Goal: Complete application form

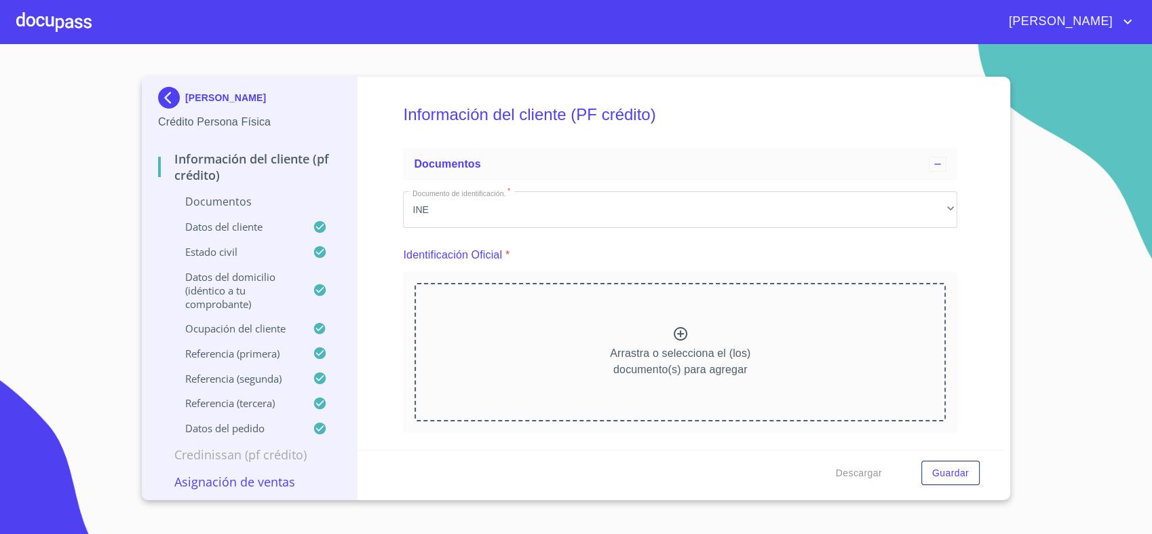
click at [58, 22] on div at bounding box center [53, 21] width 75 height 43
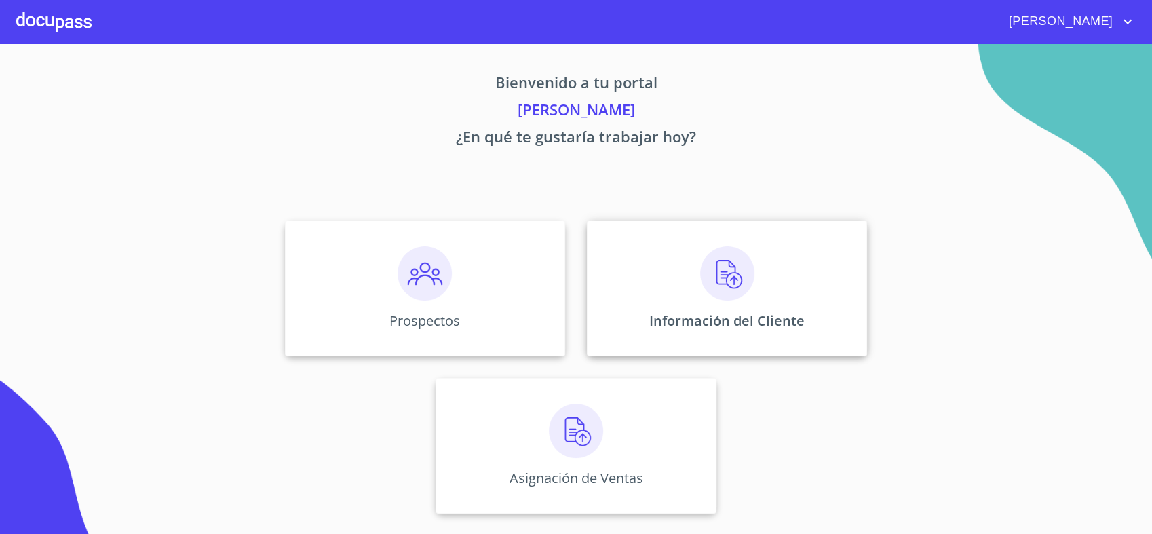
click at [765, 291] on div "Información del Cliente" at bounding box center [727, 288] width 280 height 136
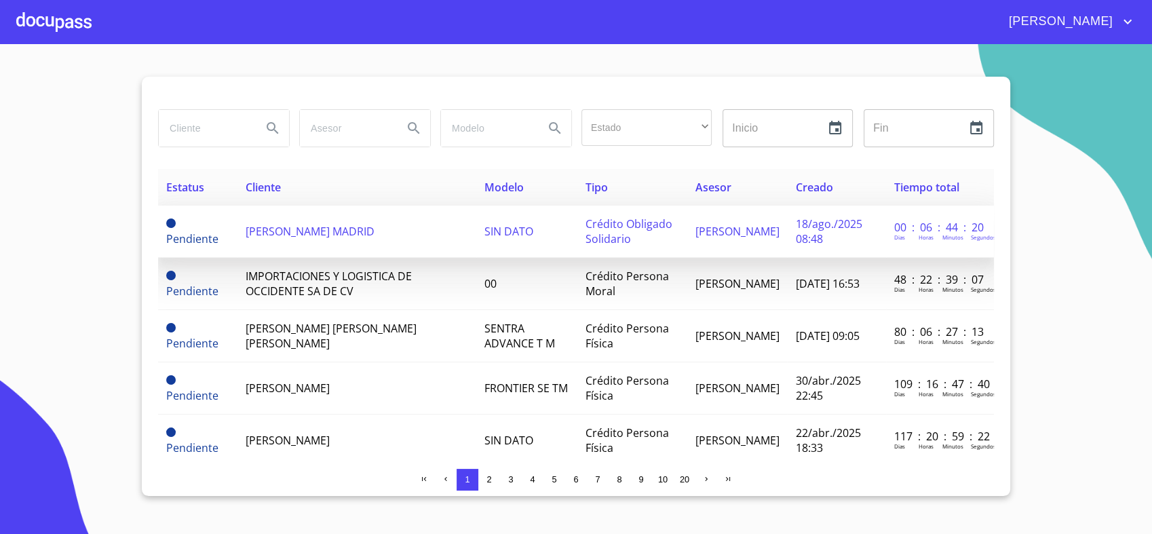
click at [564, 229] on td "SIN DATO" at bounding box center [526, 231] width 101 height 52
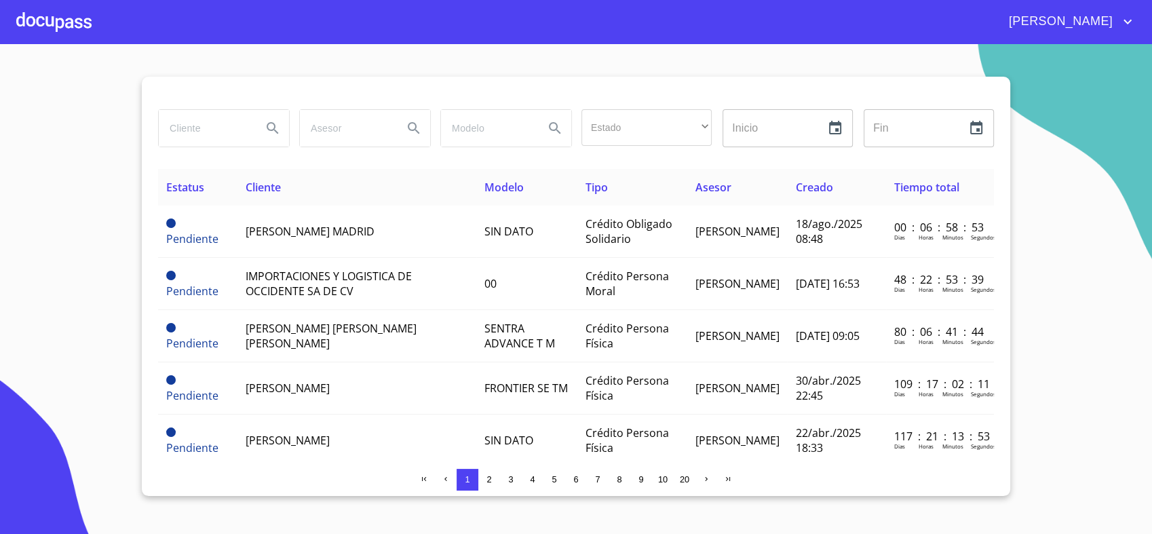
click at [228, 133] on input "search" at bounding box center [205, 128] width 92 height 37
type input "[PERSON_NAME]"
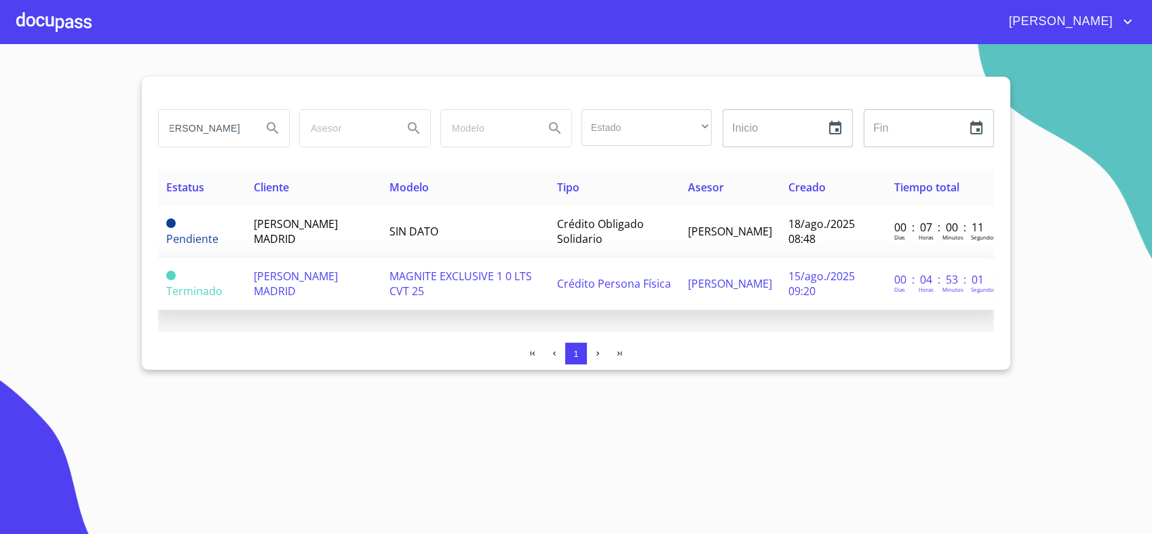
scroll to position [0, 0]
click at [331, 271] on span "[PERSON_NAME] MADRID" at bounding box center [296, 284] width 84 height 30
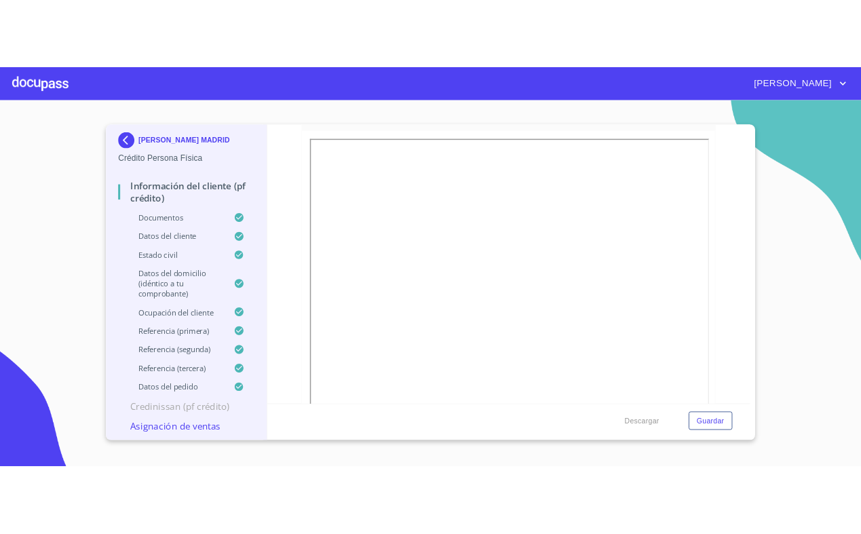
scroll to position [793, 0]
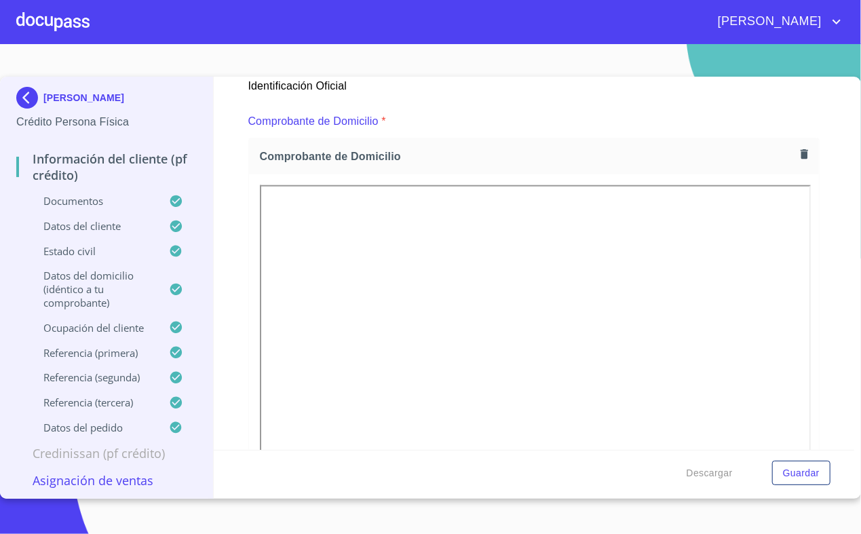
scroll to position [696, 0]
click at [800, 157] on icon "button" at bounding box center [803, 154] width 7 height 9
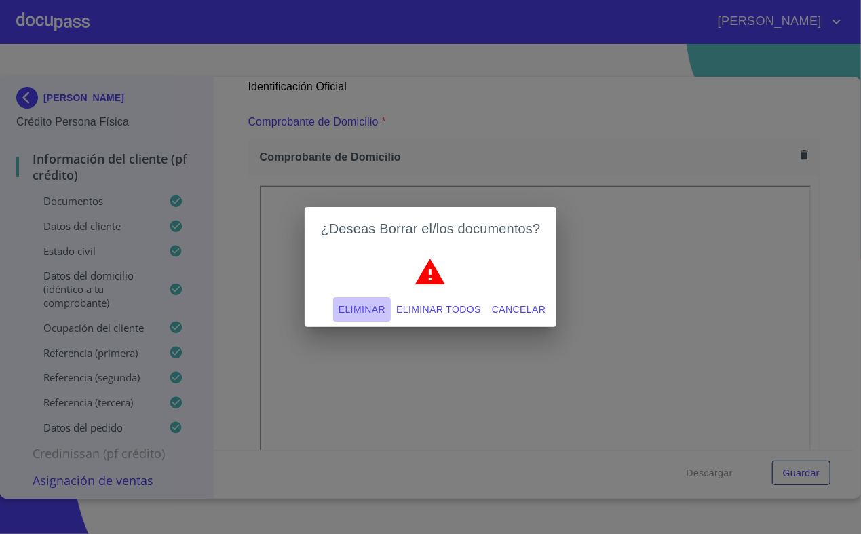
click at [364, 315] on span "Eliminar" at bounding box center [361, 309] width 47 height 17
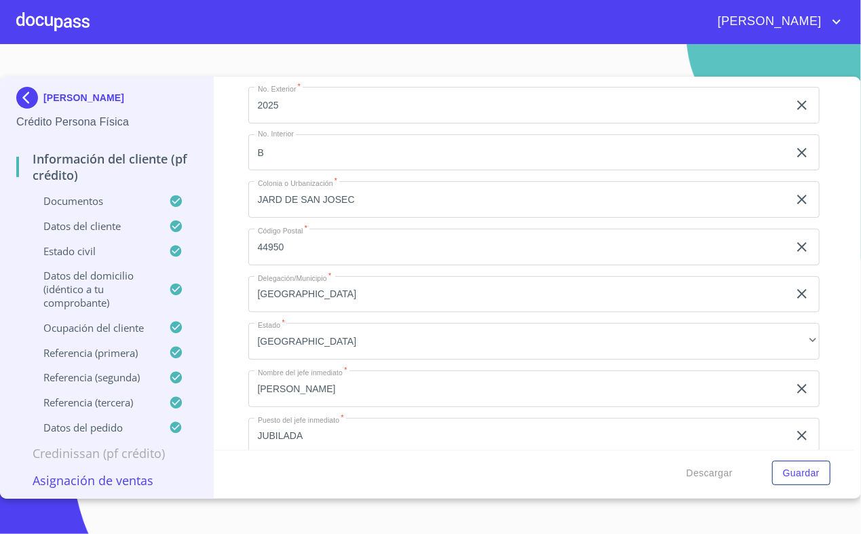
scroll to position [4704, 0]
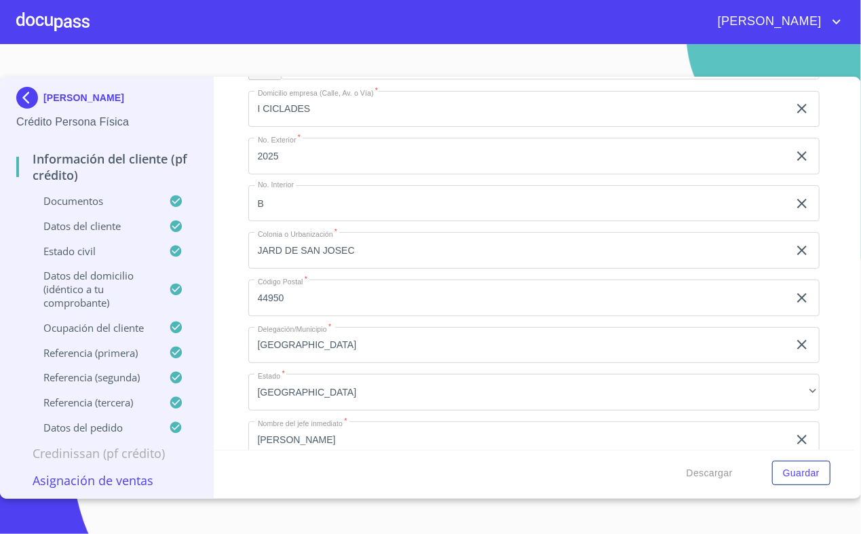
type input "I"
type input "[PERSON_NAME][GEOGRAPHIC_DATA]"
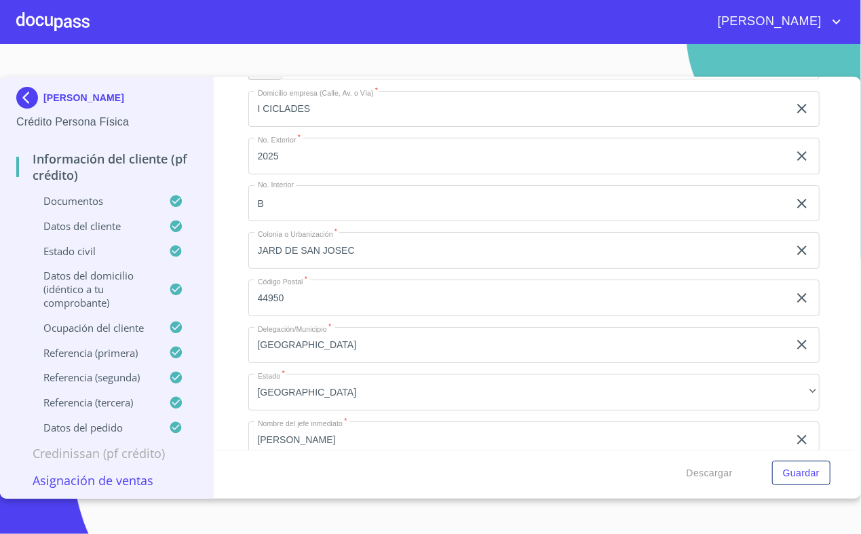
type input "53"
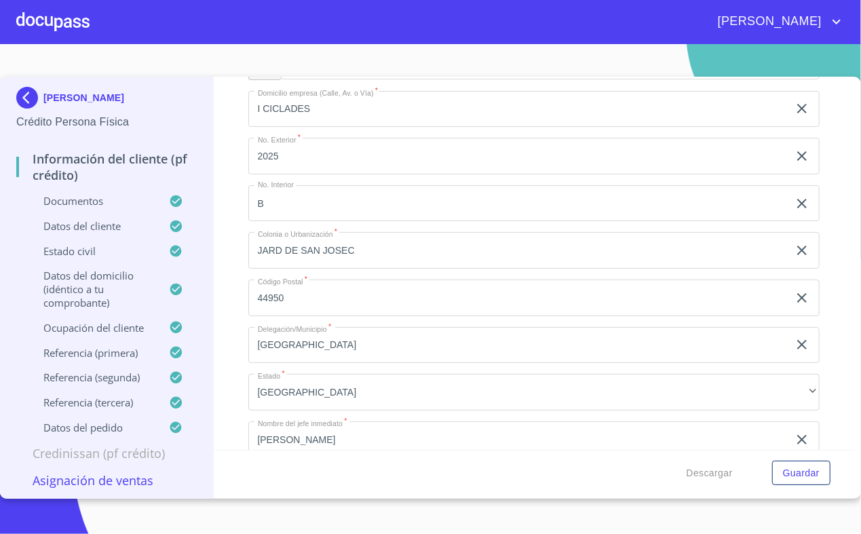
type input "CTO FTE NEPTUNO"
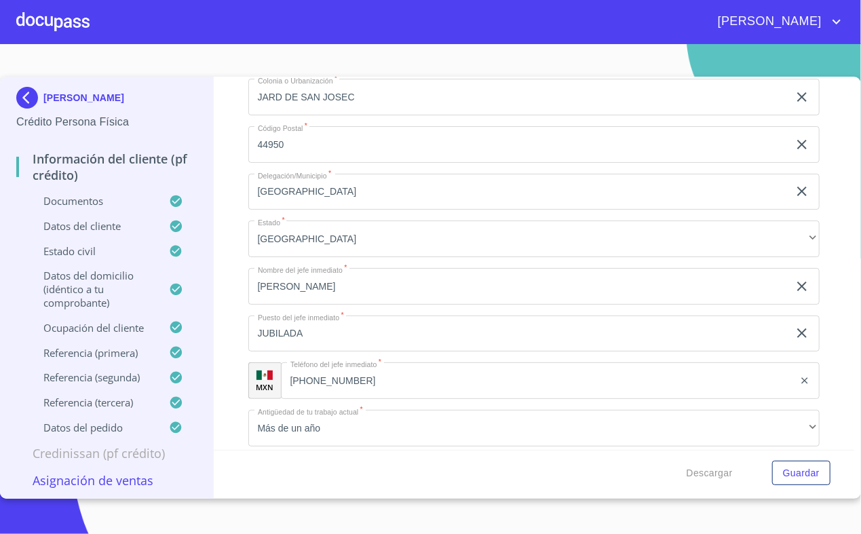
scroll to position [4895, 0]
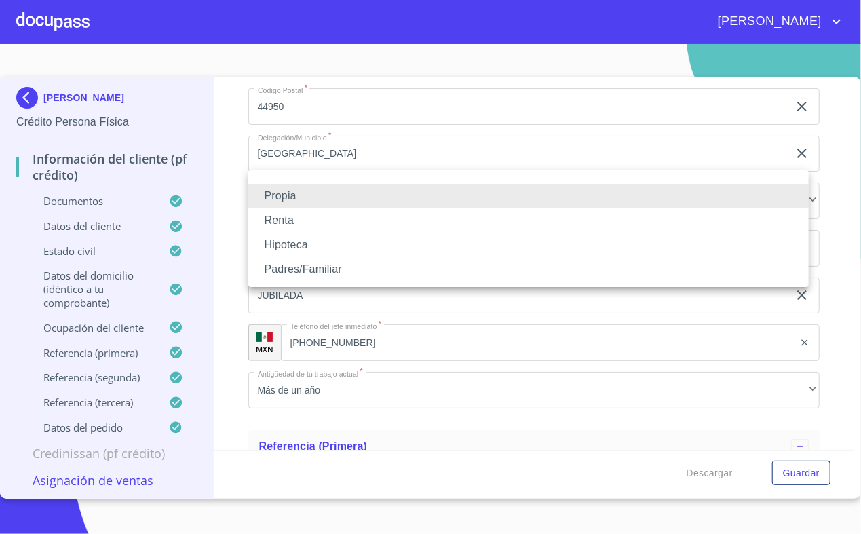
click at [321, 270] on li "Padres/Familiar" at bounding box center [528, 269] width 560 height 24
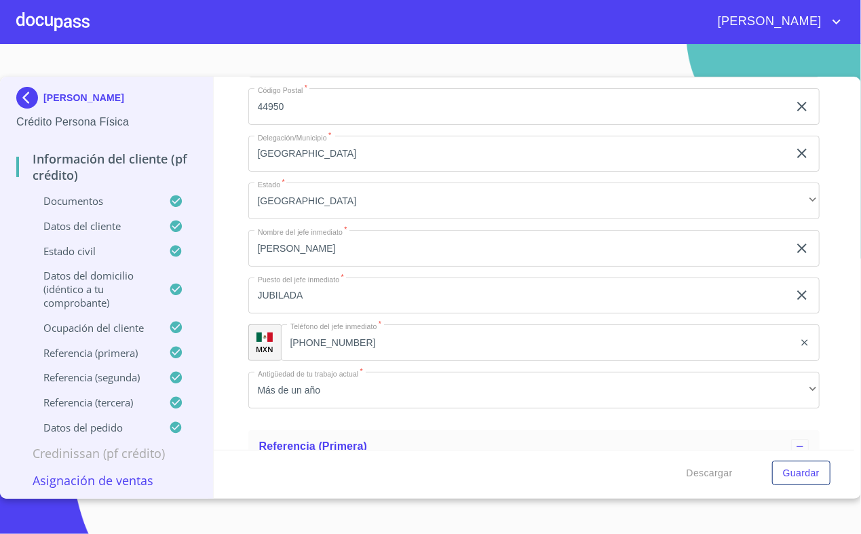
type input "$1,500,000"
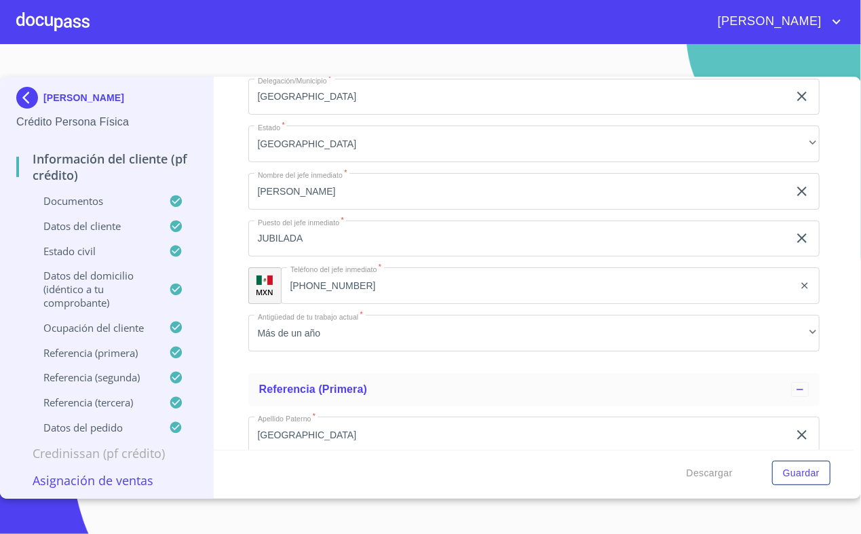
scroll to position [4953, 0]
type input "D"
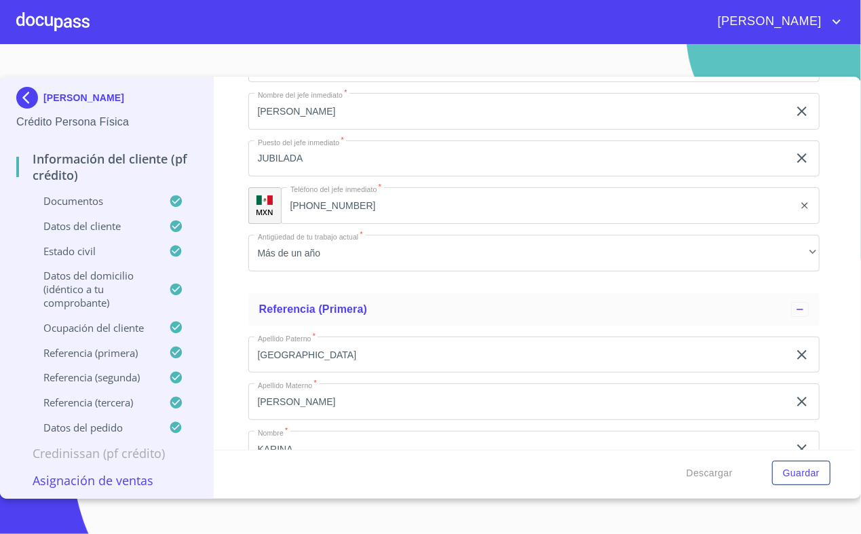
scroll to position [5033, 0]
type input "FRACC REAL DEL [PERSON_NAME]"
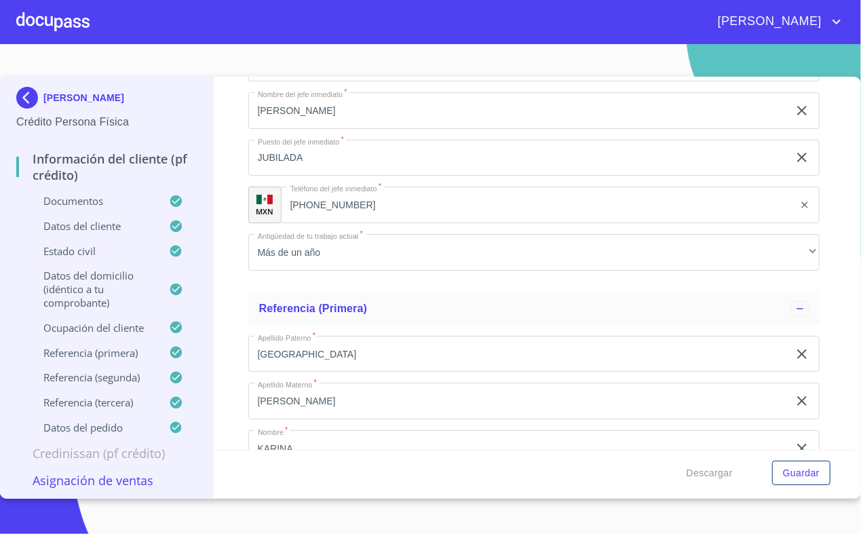
type input "TLAJOMULCO DE ZUÑIGA"
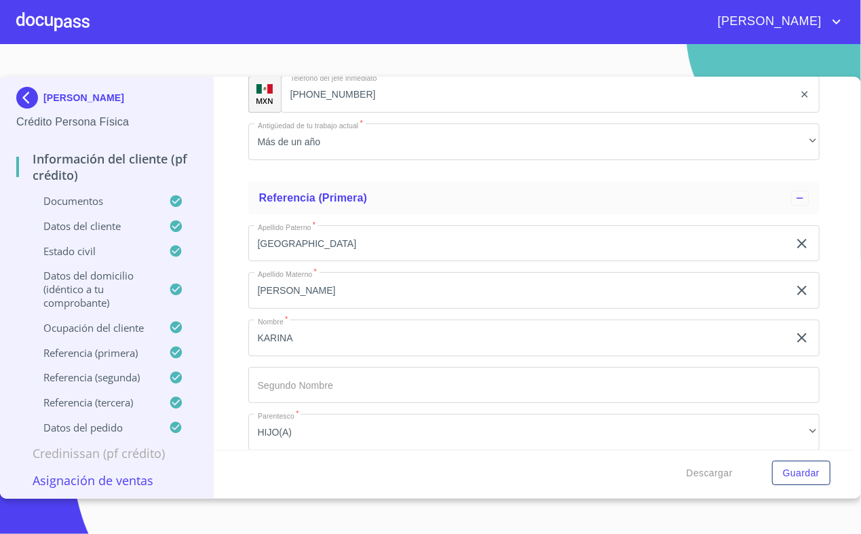
scroll to position [5149, 0]
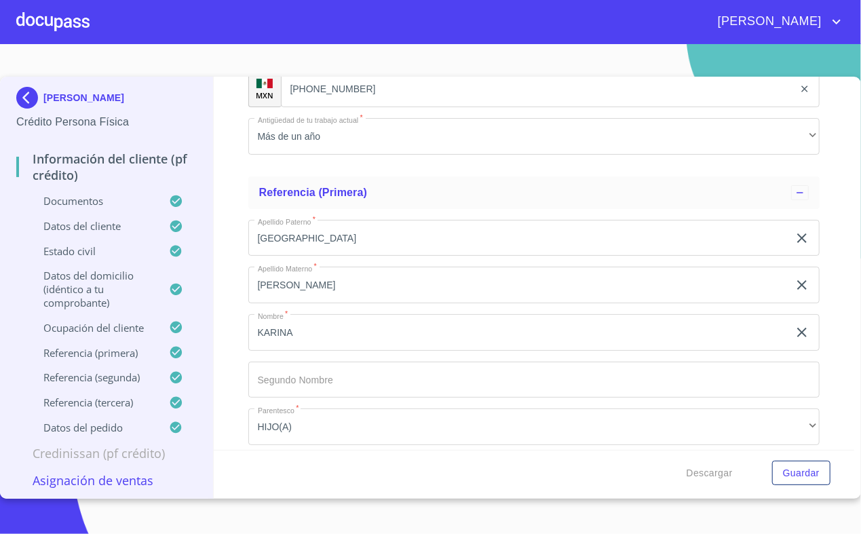
type input "45654"
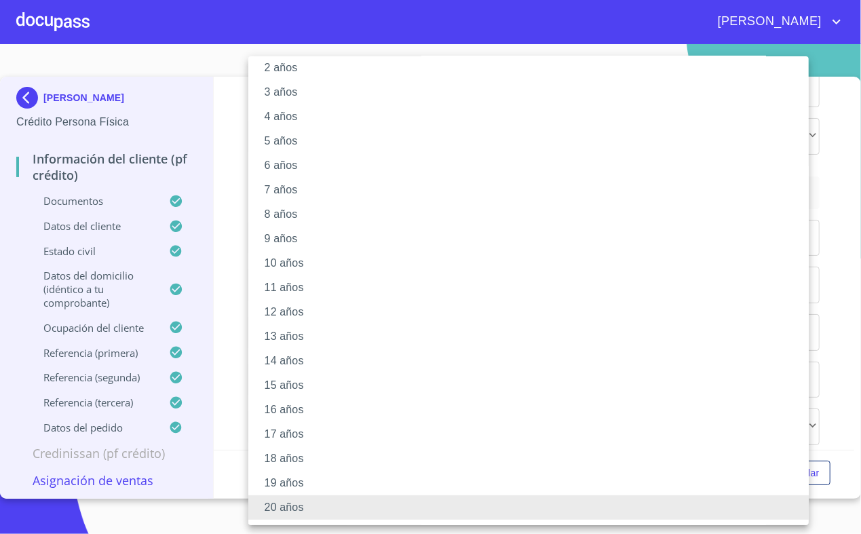
scroll to position [0, 0]
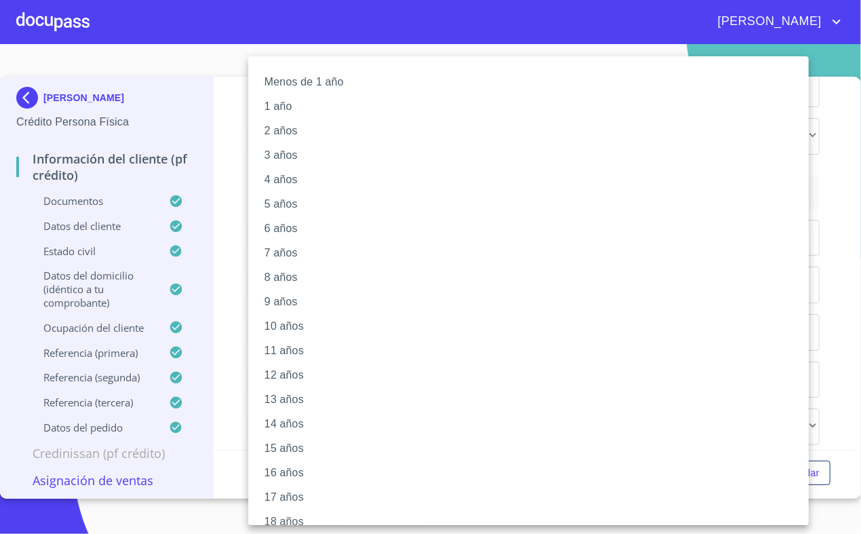
click at [304, 205] on li "5 años" at bounding box center [534, 204] width 572 height 24
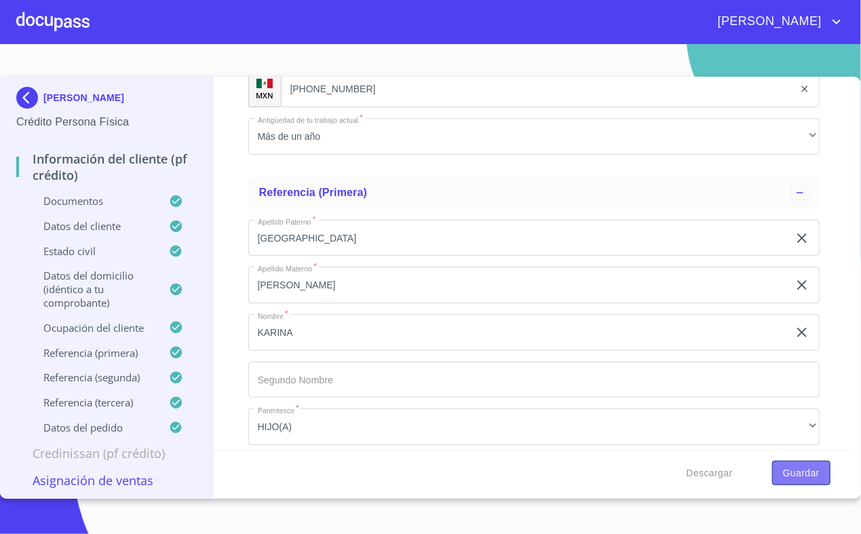
click at [808, 475] on span "Guardar" at bounding box center [801, 473] width 37 height 17
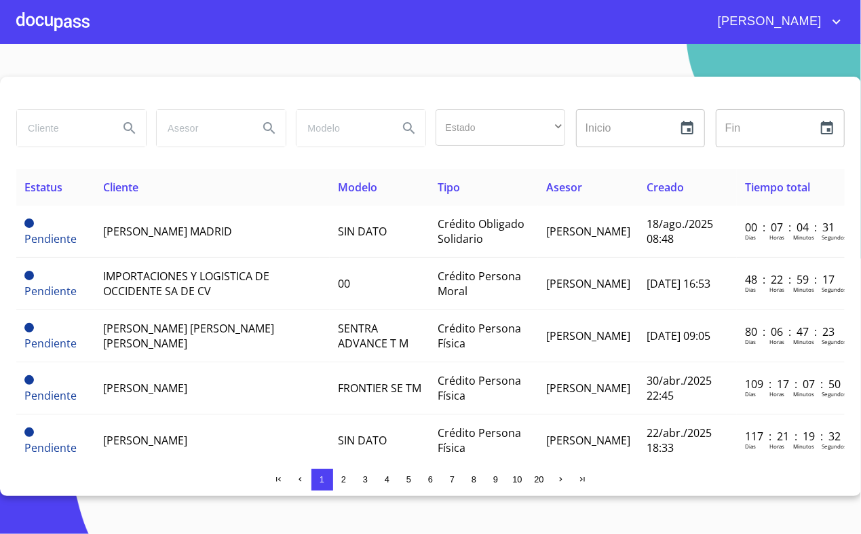
click at [71, 132] on input "search" at bounding box center [62, 128] width 91 height 37
type input "CECILIA AGUIAR"
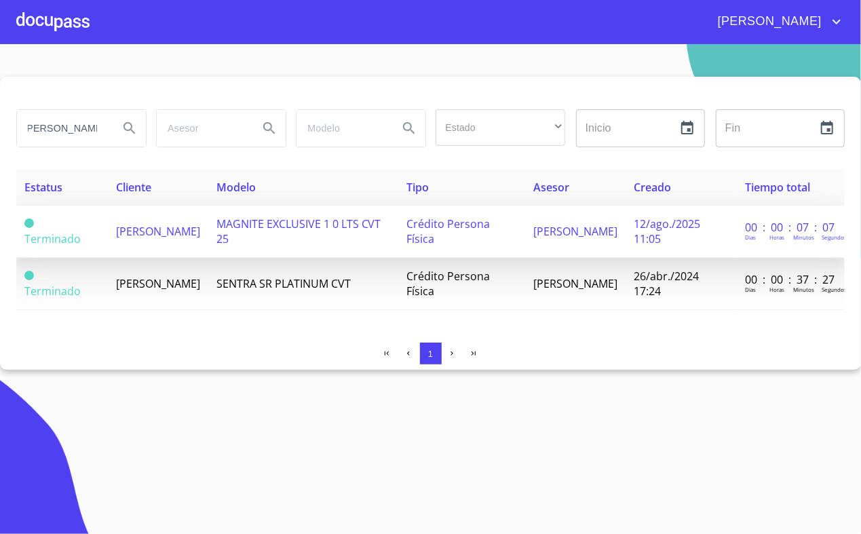
scroll to position [0, 0]
click at [247, 228] on span "MAGNITE EXCLUSIVE 1 0 LTS CVT 25" at bounding box center [298, 231] width 165 height 30
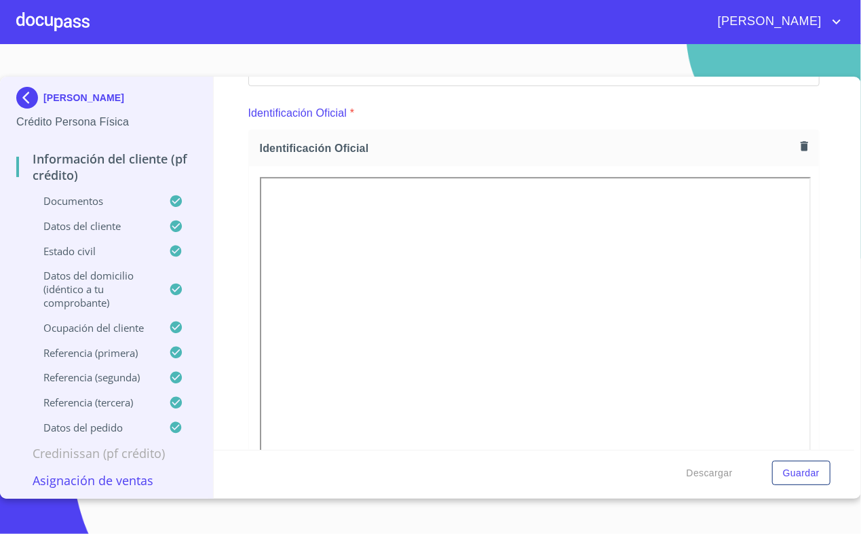
scroll to position [90, 0]
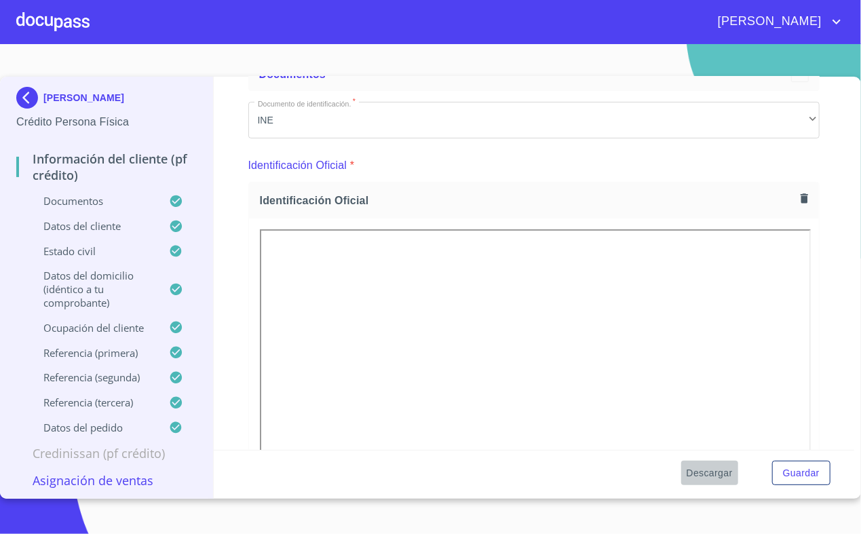
click at [723, 469] on span "Descargar" at bounding box center [709, 473] width 46 height 17
